Goal: Information Seeking & Learning: Learn about a topic

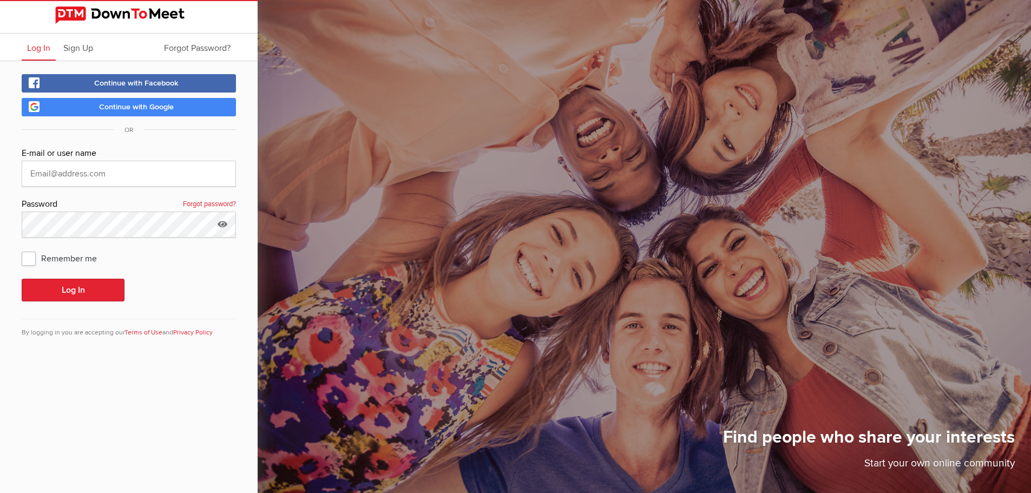
click at [227, 174] on keeper-lock "Open Keeper Popup" at bounding box center [221, 173] width 13 height 13
type input "[EMAIL_ADDRESS][DOMAIN_NAME]"
click at [74, 288] on button "Log In" at bounding box center [73, 290] width 103 height 23
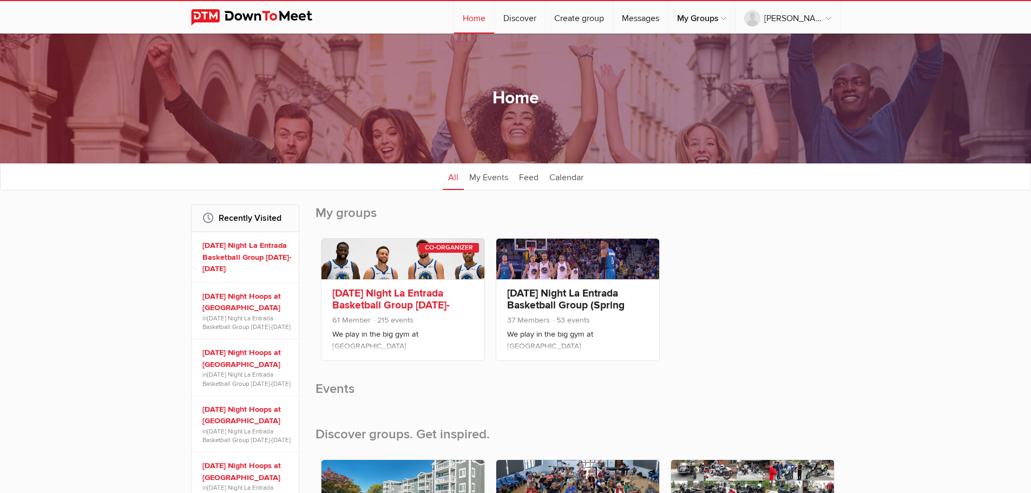
click at [403, 268] on link at bounding box center [403, 259] width 163 height 41
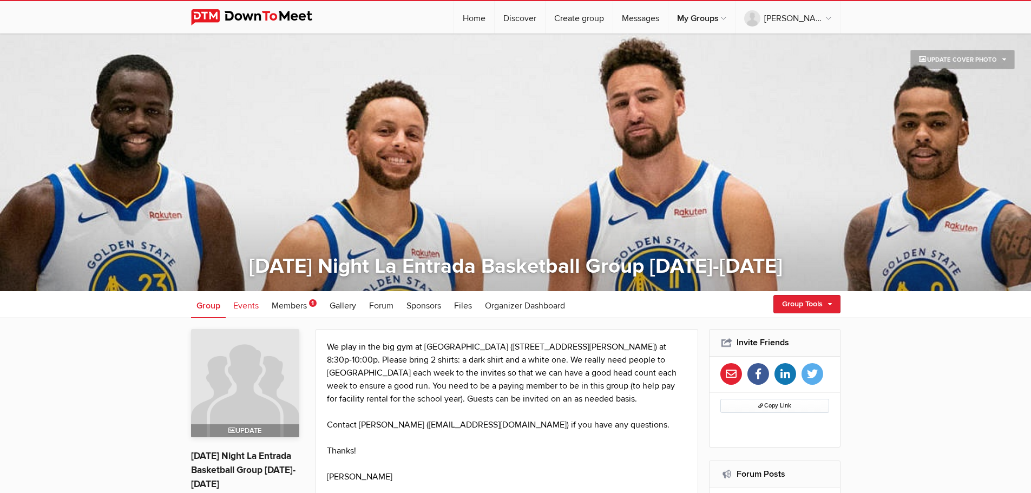
click at [251, 312] on link "Events" at bounding box center [246, 304] width 36 height 27
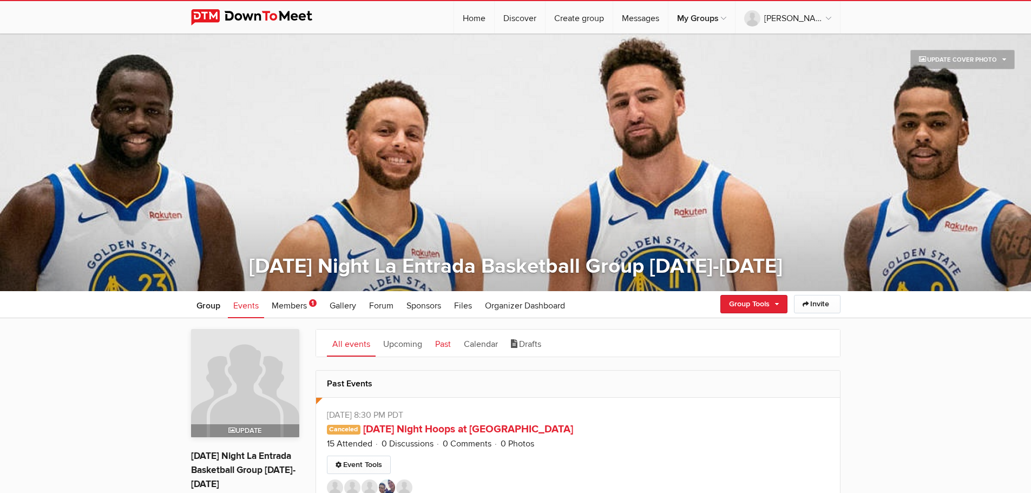
click at [442, 353] on link "Past" at bounding box center [443, 343] width 27 height 27
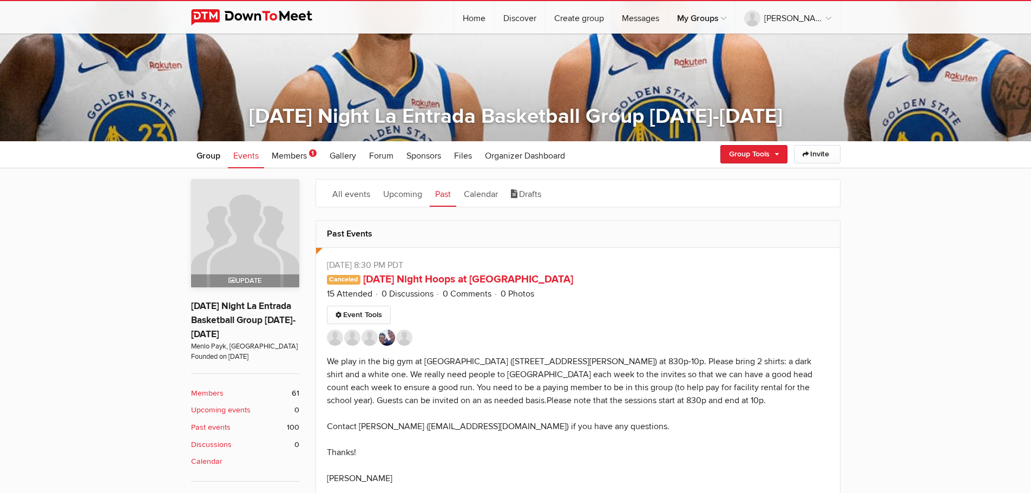
scroll to position [150, 0]
click at [487, 196] on link "Calendar" at bounding box center [481, 192] width 45 height 27
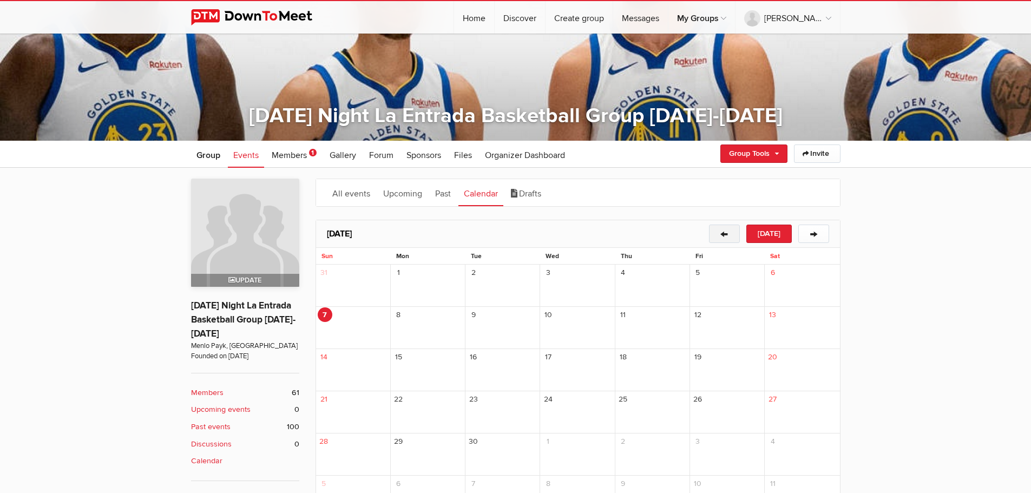
click at [724, 235] on button "←" at bounding box center [724, 234] width 31 height 18
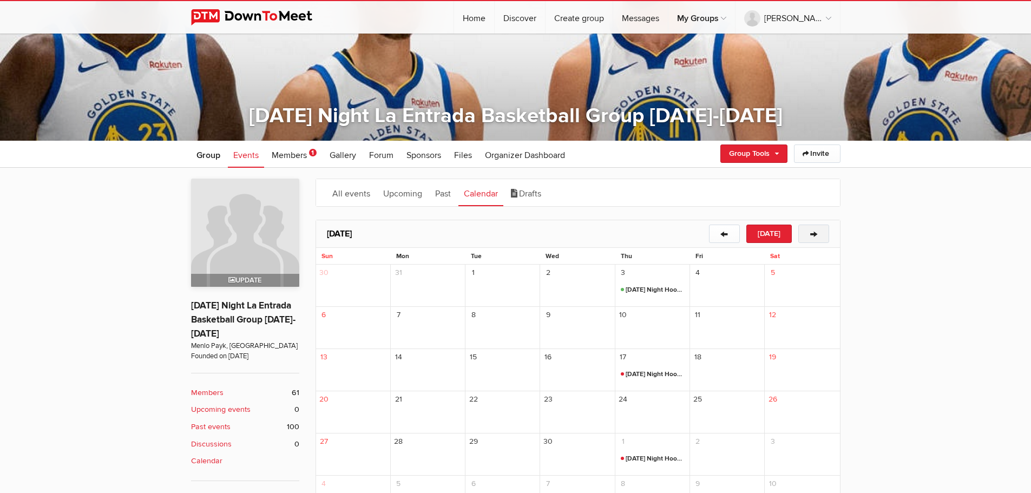
click at [813, 230] on button "→" at bounding box center [813, 234] width 31 height 18
click at [450, 193] on link "Past" at bounding box center [443, 192] width 27 height 27
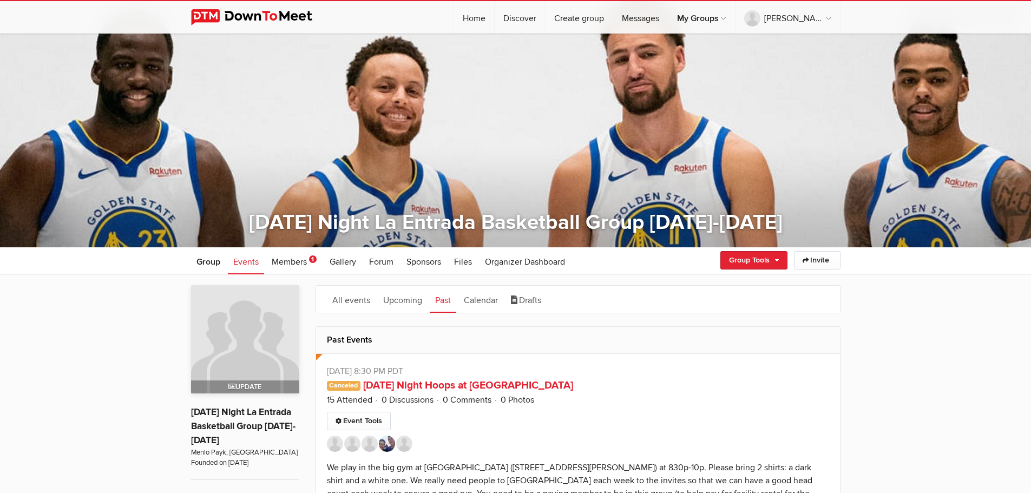
scroll to position [32, 0]
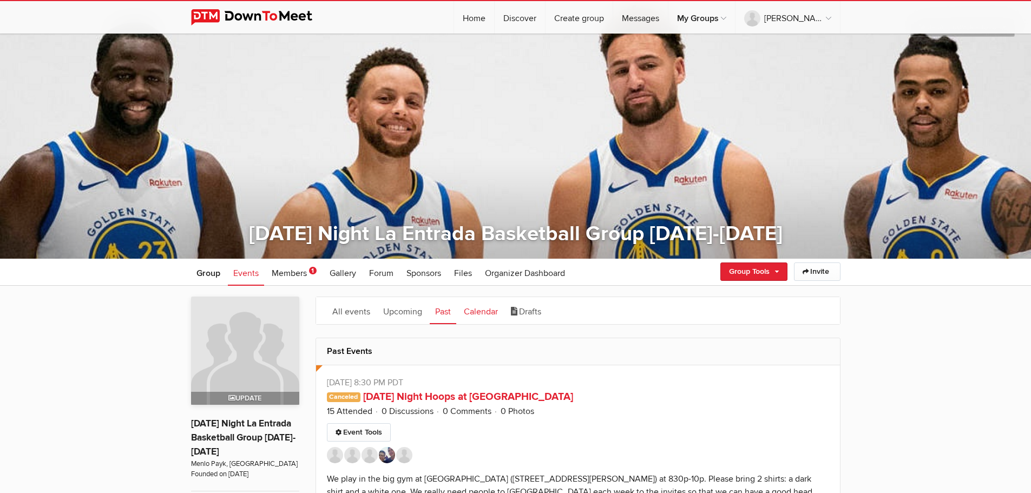
click at [475, 311] on link "Calendar" at bounding box center [481, 310] width 45 height 27
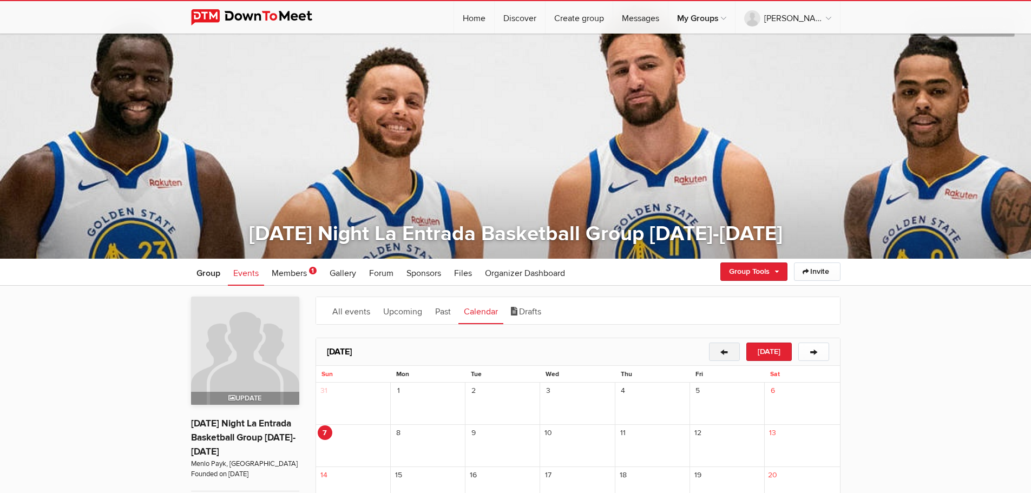
click at [723, 352] on button "←" at bounding box center [724, 352] width 31 height 18
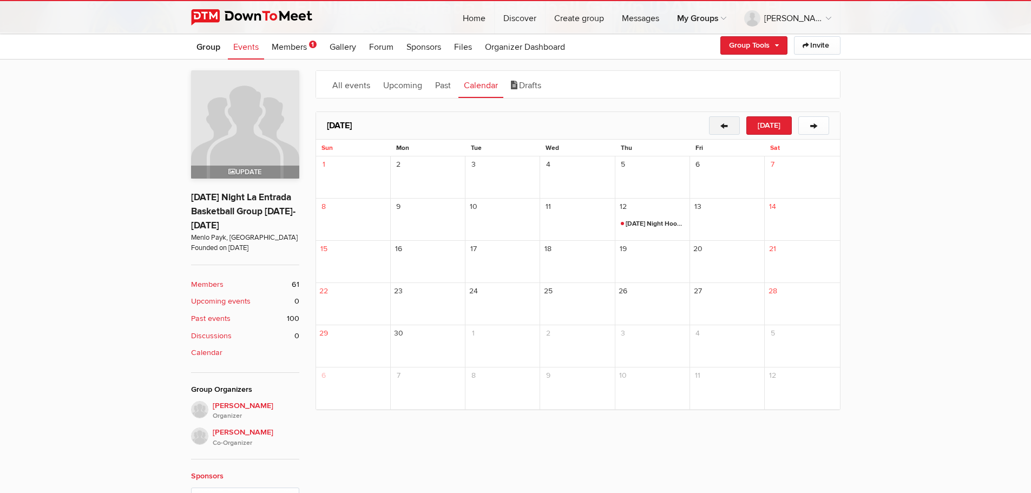
scroll to position [259, 0]
click at [649, 223] on span "[DATE] Night Hoops at [GEOGRAPHIC_DATA]" at bounding box center [653, 223] width 64 height 13
click at [439, 86] on link "Past" at bounding box center [443, 83] width 27 height 27
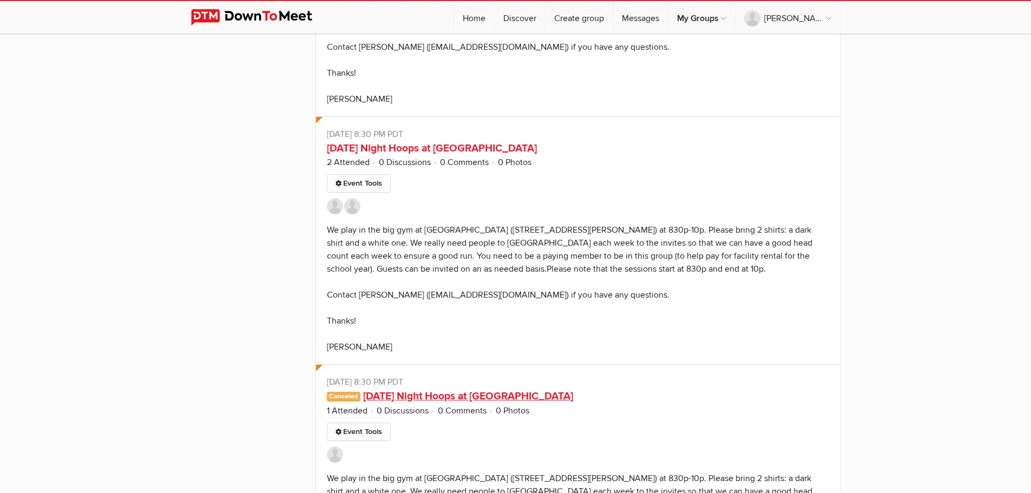
scroll to position [2268, 0]
click at [418, 150] on link "[DATE] Night Hoops at [GEOGRAPHIC_DATA]" at bounding box center [432, 148] width 210 height 13
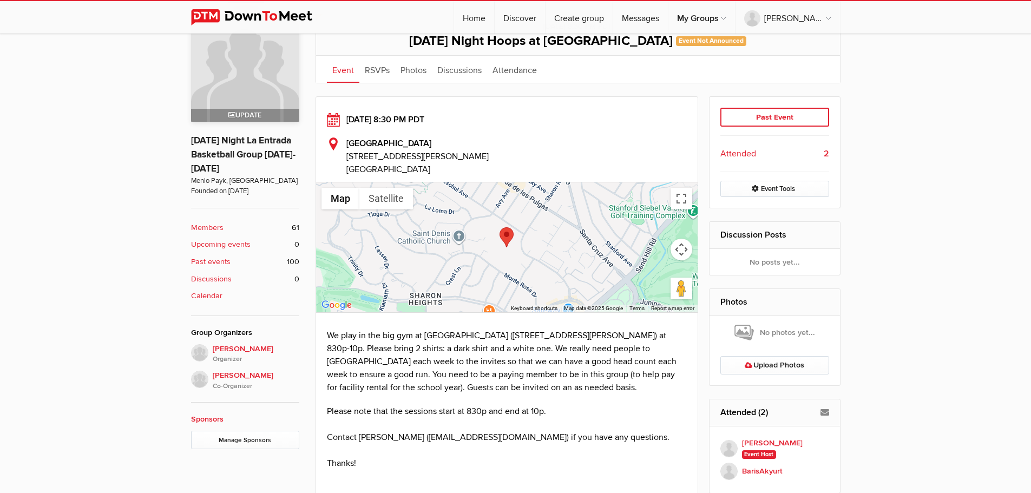
scroll to position [261, 0]
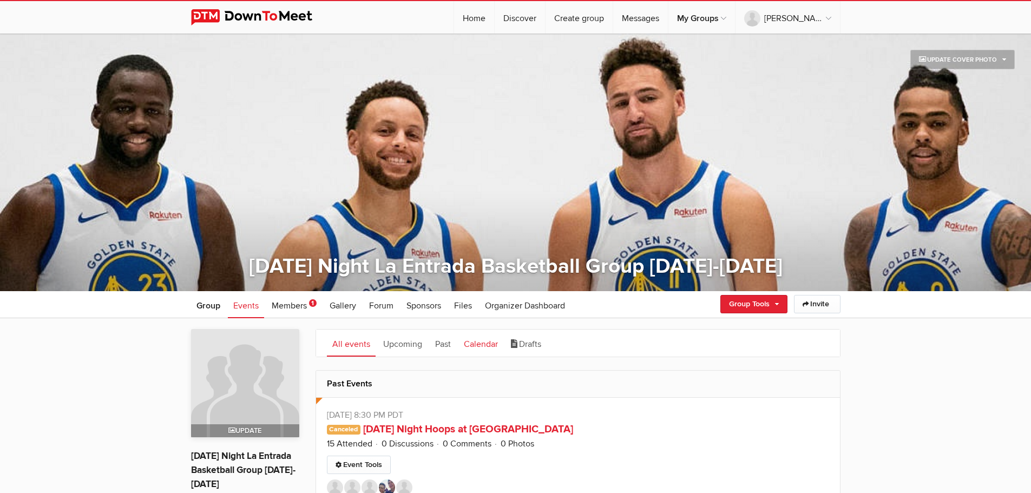
click at [486, 339] on link "Calendar" at bounding box center [481, 343] width 45 height 27
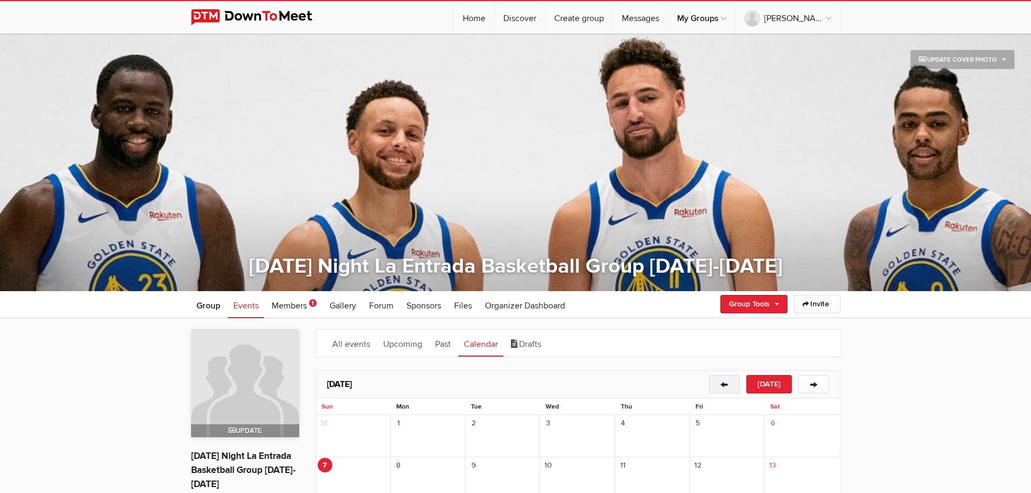
click at [734, 381] on button "←" at bounding box center [724, 384] width 31 height 18
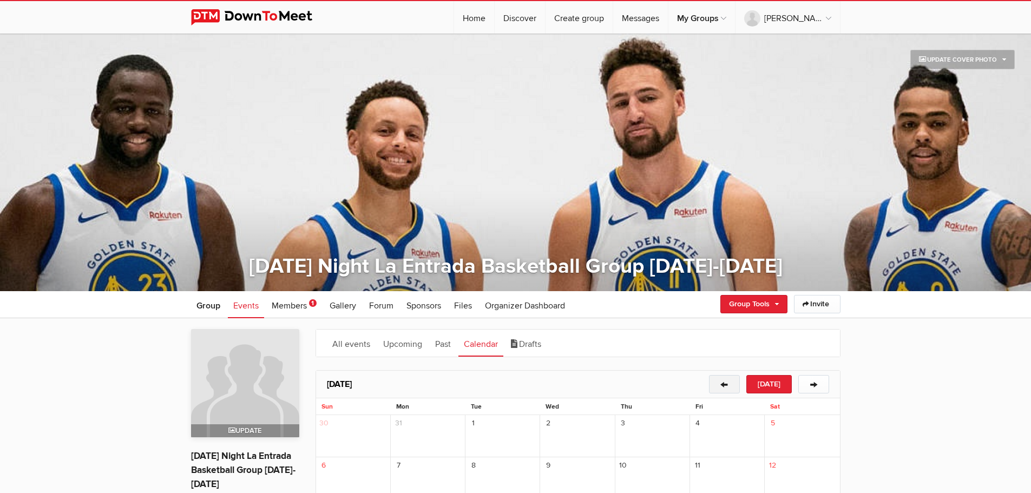
click at [734, 381] on button "←" at bounding box center [724, 384] width 31 height 18
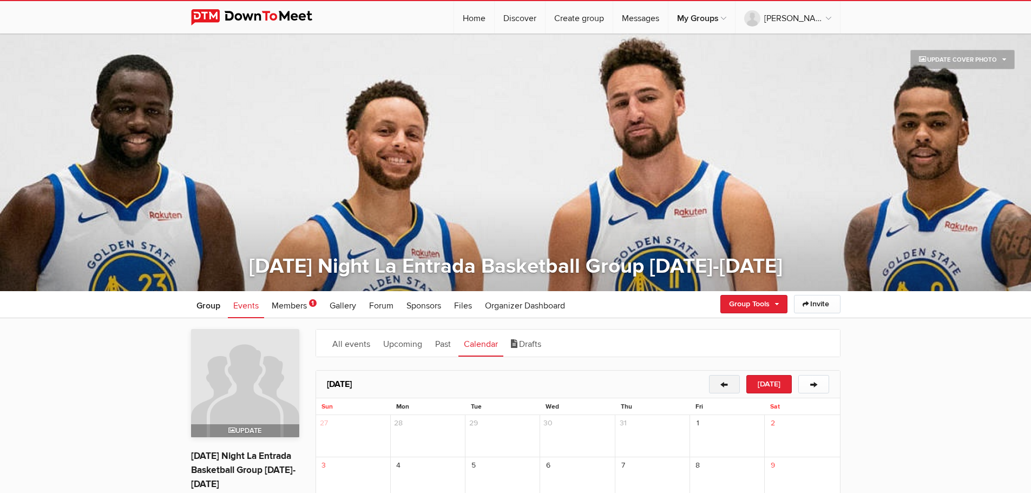
click at [734, 381] on button "←" at bounding box center [724, 384] width 31 height 18
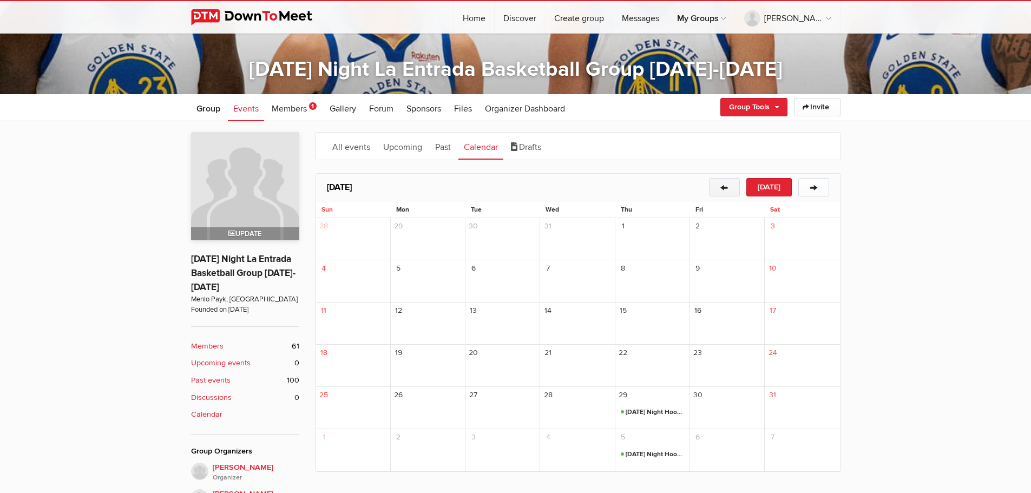
scroll to position [198, 0]
click at [816, 184] on button "→" at bounding box center [813, 187] width 31 height 18
click at [729, 188] on button "←" at bounding box center [724, 187] width 31 height 18
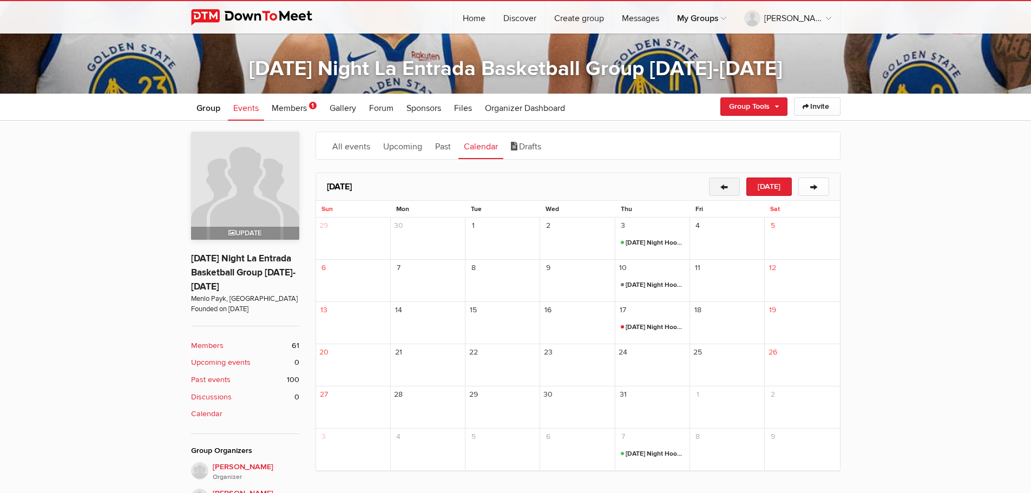
click at [729, 188] on button "←" at bounding box center [724, 187] width 31 height 18
click at [806, 181] on button "→" at bounding box center [813, 187] width 31 height 18
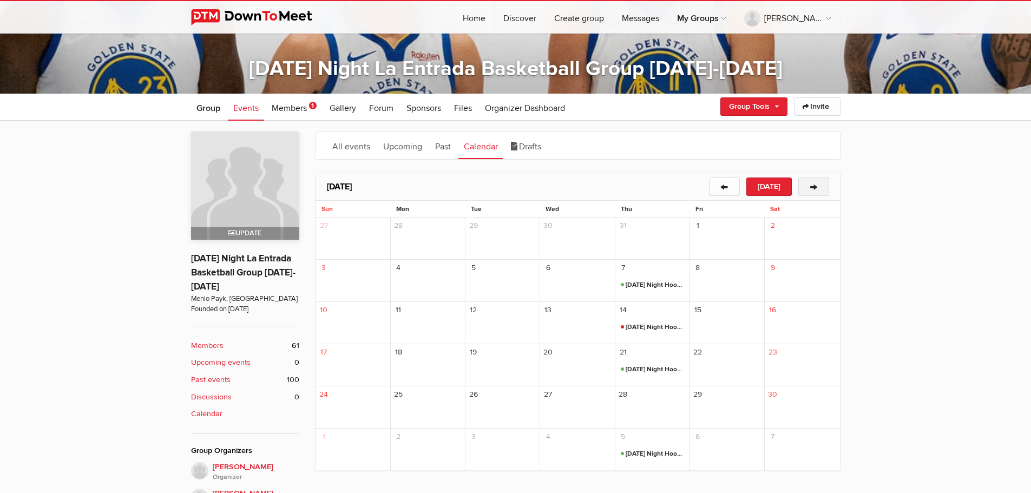
click at [806, 181] on button "→" at bounding box center [813, 187] width 31 height 18
click at [727, 187] on button "←" at bounding box center [724, 187] width 31 height 18
click at [812, 187] on button "→" at bounding box center [813, 187] width 31 height 18
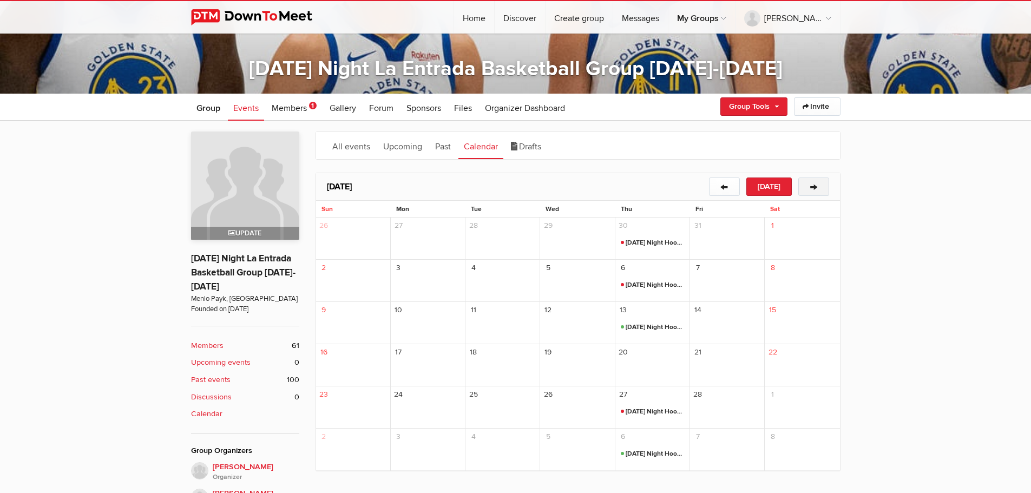
click at [812, 187] on button "→" at bounding box center [813, 187] width 31 height 18
